Goal: Transaction & Acquisition: Purchase product/service

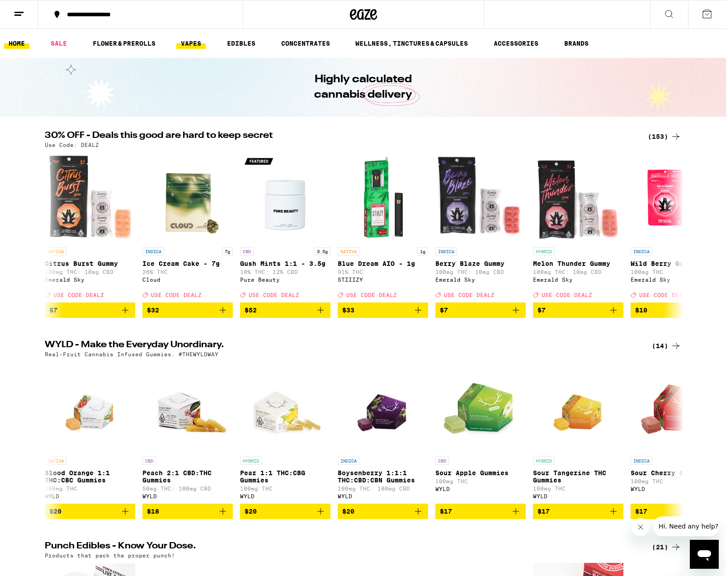
click at [194, 44] on link "VAPES" at bounding box center [190, 43] width 29 height 11
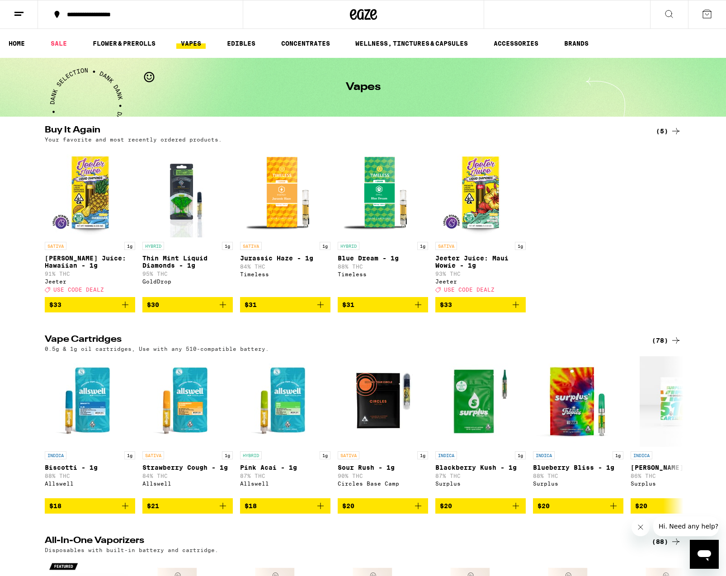
click at [677, 345] on icon at bounding box center [675, 340] width 11 height 11
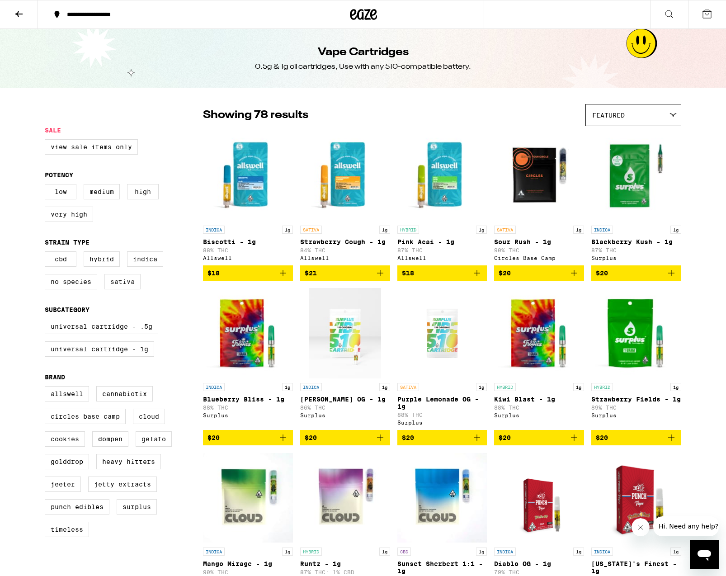
click at [120, 289] on label "Sativa" at bounding box center [122, 281] width 36 height 15
click at [47, 253] on input "Sativa" at bounding box center [47, 253] width 0 height 0
checkbox input "true"
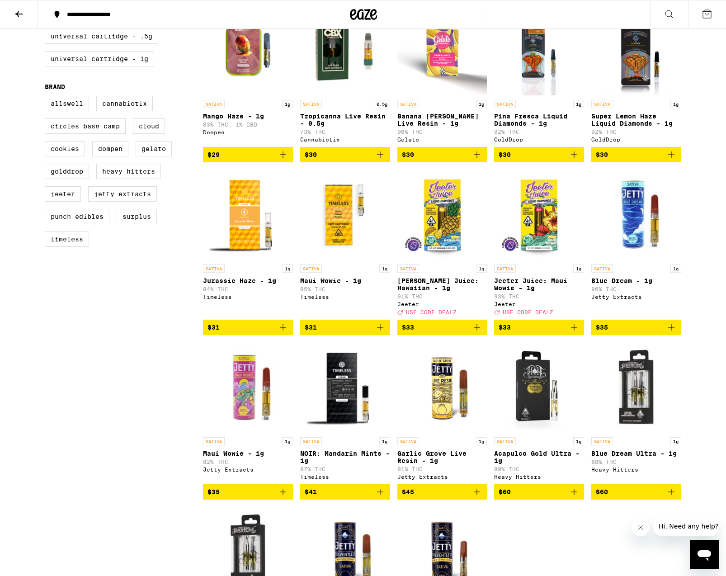
scroll to position [291, 0]
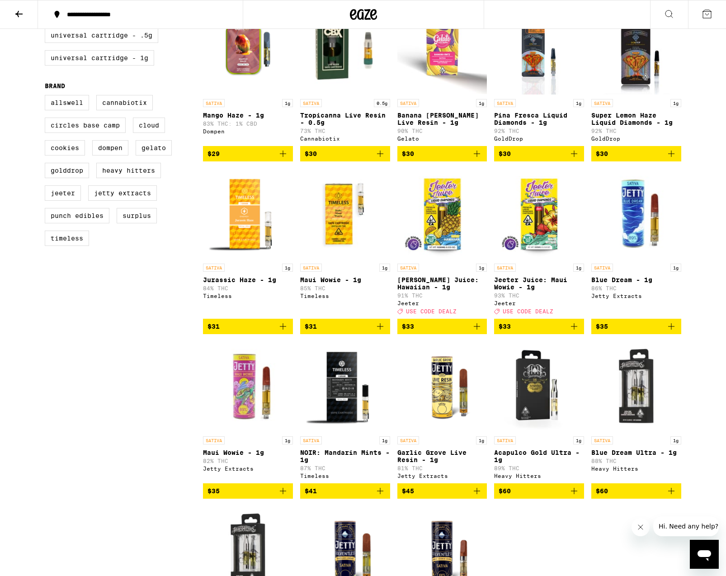
click at [454, 228] on img "Open page for Jeeter Juice: Hawaiian - 1g from Jeeter" at bounding box center [442, 214] width 90 height 90
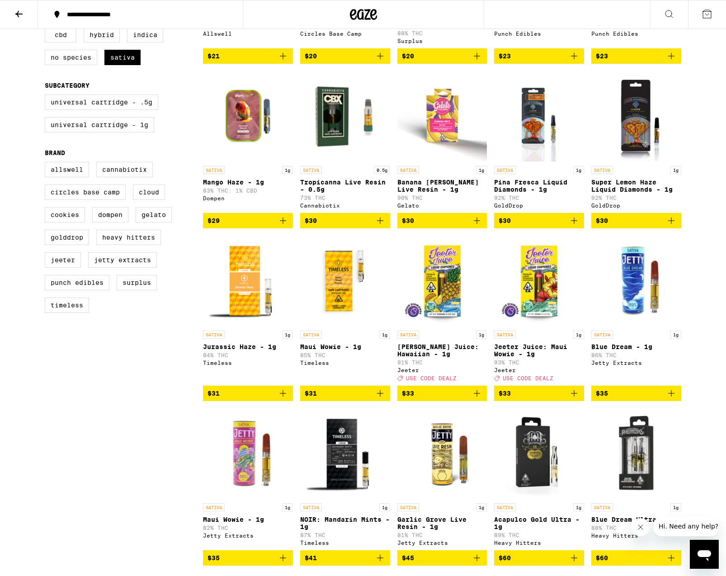
scroll to position [112, 0]
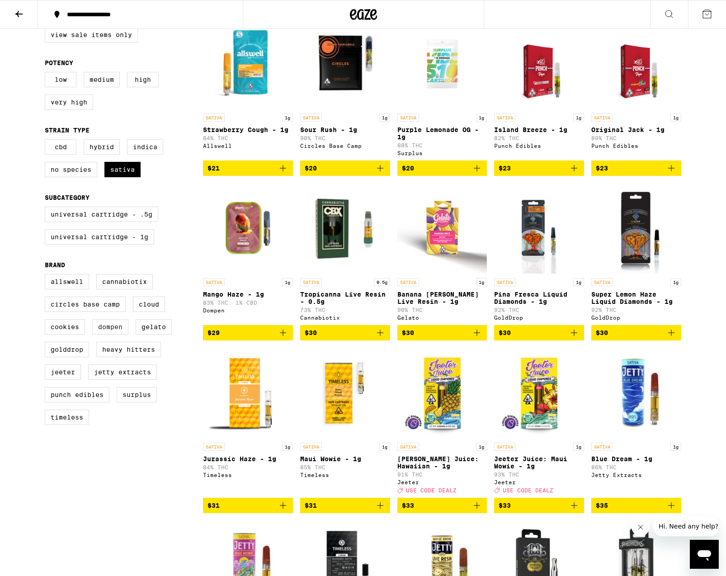
click at [112, 334] on label "Dompen" at bounding box center [110, 326] width 36 height 15
click at [47, 276] on input "Dompen" at bounding box center [47, 275] width 0 height 0
checkbox input "true"
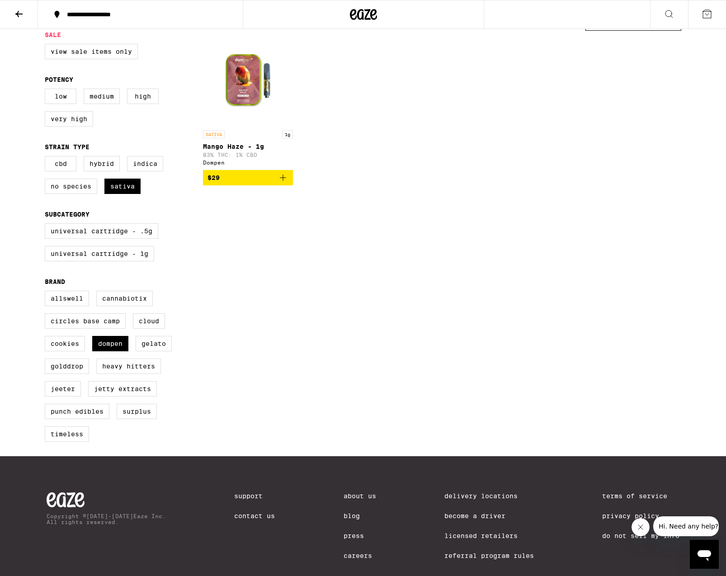
scroll to position [95, 0]
click at [120, 187] on label "Sativa" at bounding box center [122, 185] width 36 height 15
click at [47, 158] on input "Sativa" at bounding box center [47, 157] width 0 height 0
checkbox input "false"
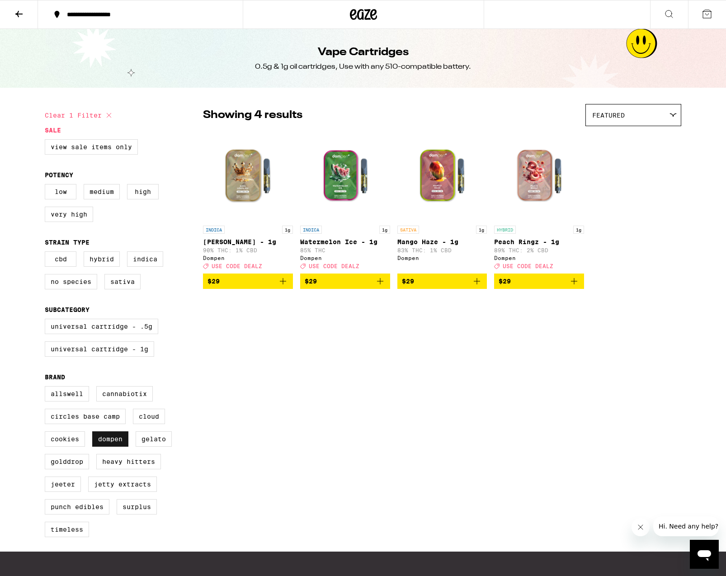
click at [113, 446] on label "Dompen" at bounding box center [110, 438] width 36 height 15
click at [47, 388] on input "Dompen" at bounding box center [47, 387] width 0 height 0
checkbox input "false"
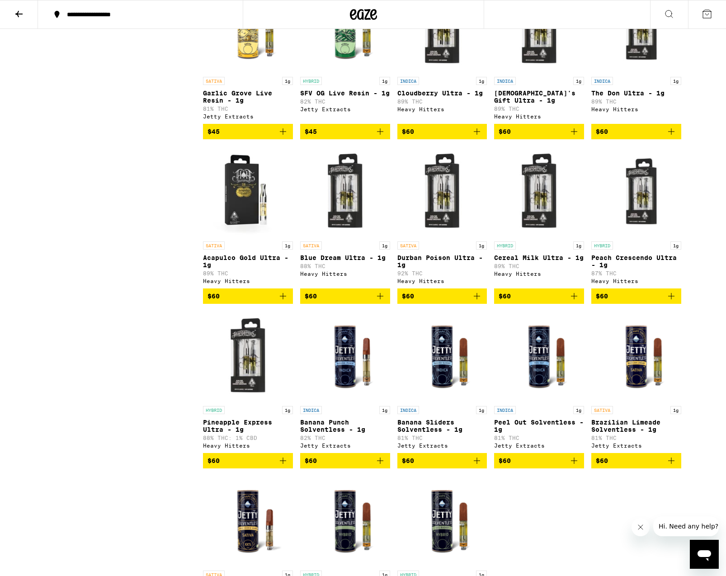
scroll to position [2119, 0]
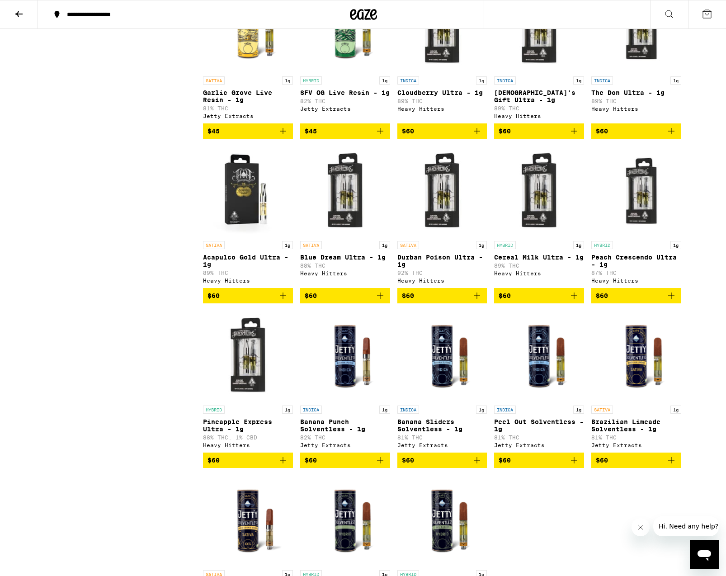
click at [333, 236] on img "Open page for Blue Dream Ultra - 1g from Heavy Hitters" at bounding box center [345, 191] width 90 height 90
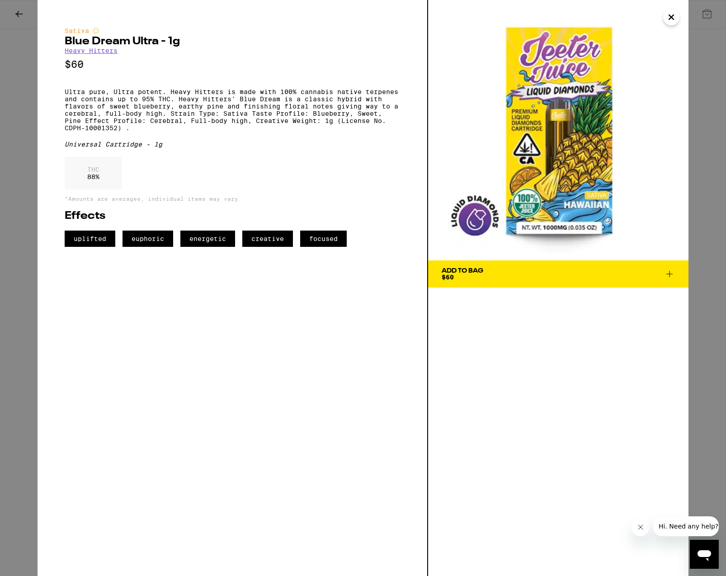
click at [661, 16] on img at bounding box center [558, 130] width 260 height 260
click at [669, 21] on icon "Close" at bounding box center [671, 17] width 11 height 14
